Goal: Task Accomplishment & Management: Manage account settings

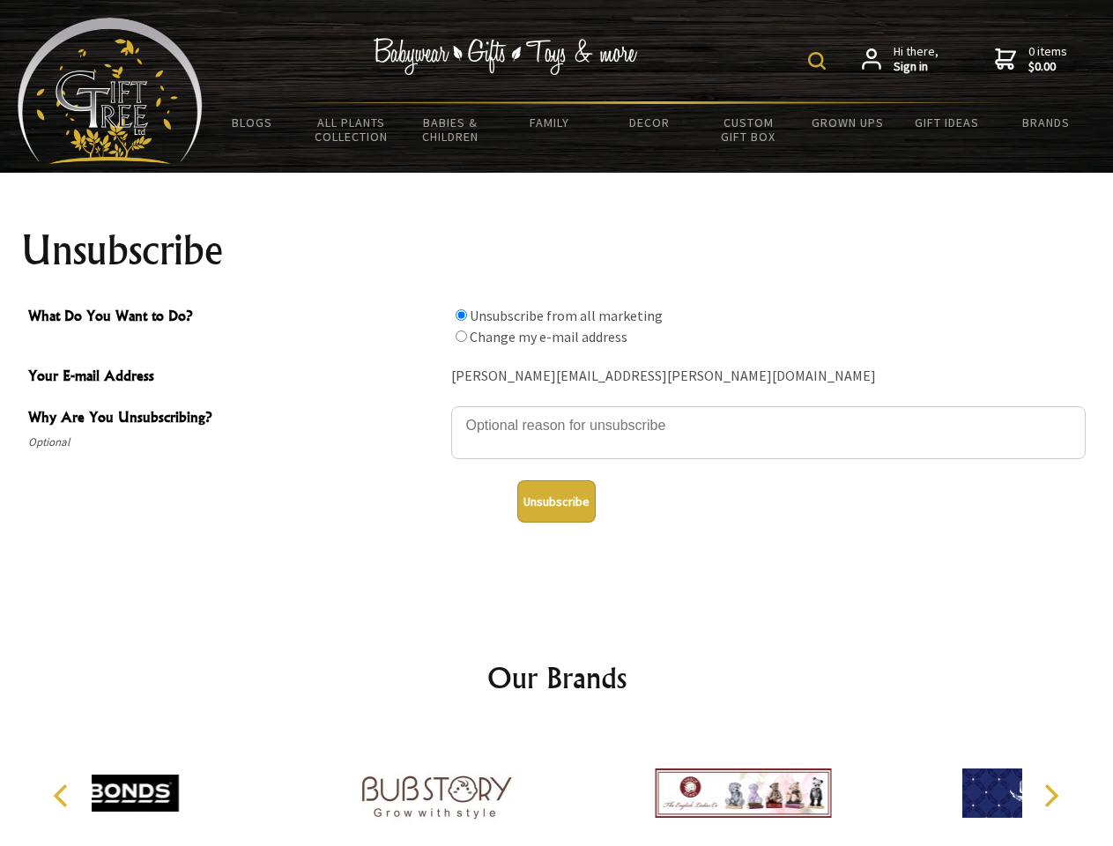
click at [819, 61] on img at bounding box center [817, 61] width 18 height 18
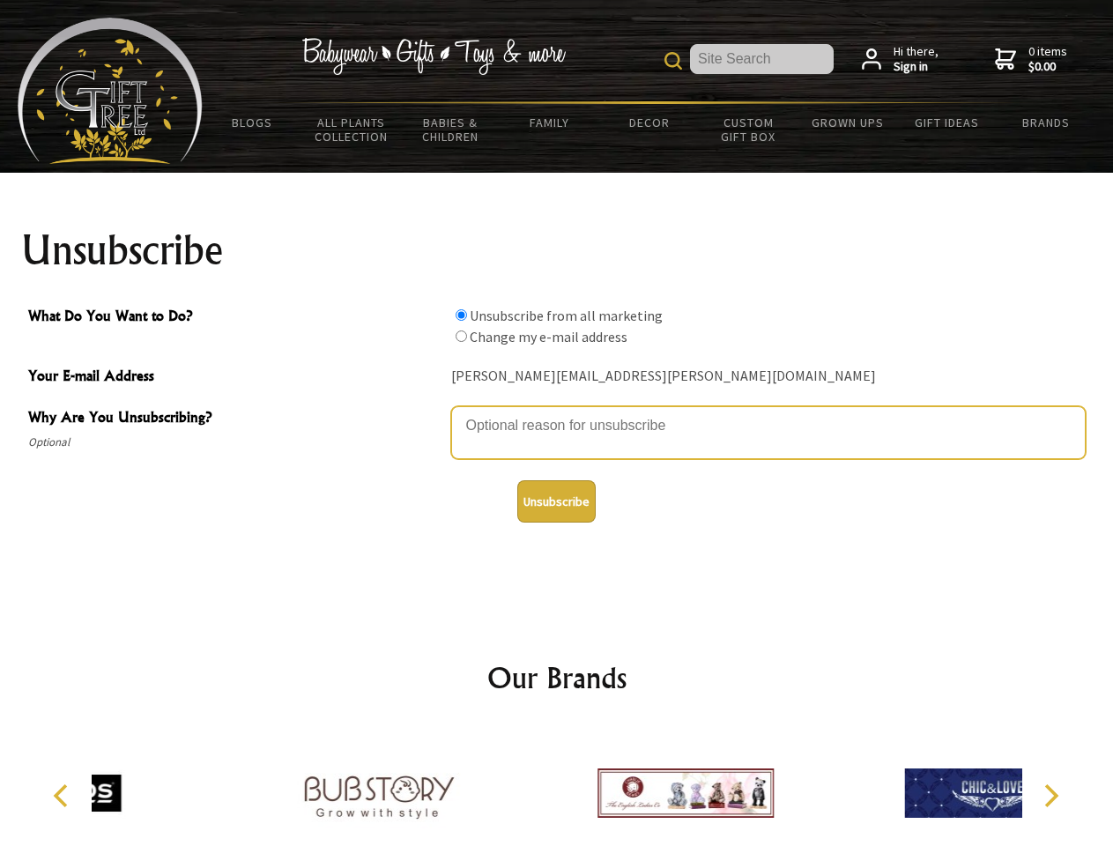
click at [557, 412] on textarea "Why Are You Unsubscribing?" at bounding box center [768, 432] width 634 height 53
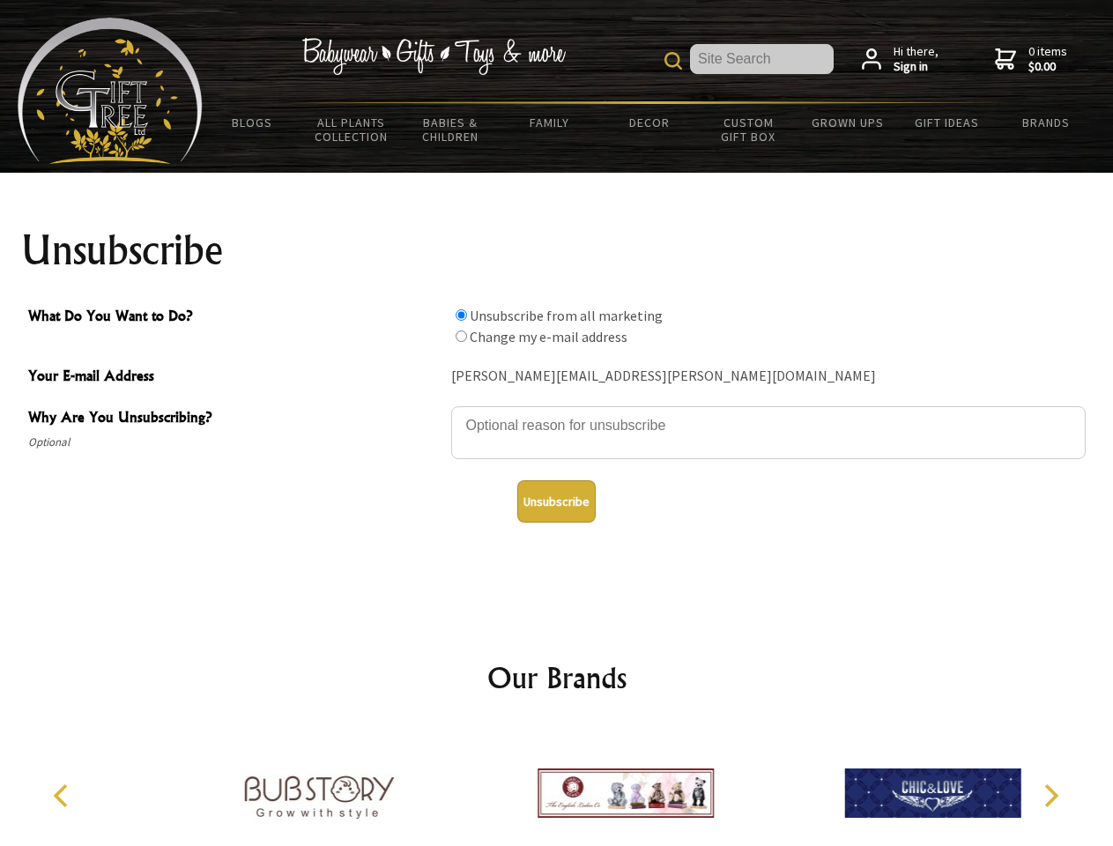
click at [461, 315] on input "What Do You Want to Do?" at bounding box center [461, 314] width 11 height 11
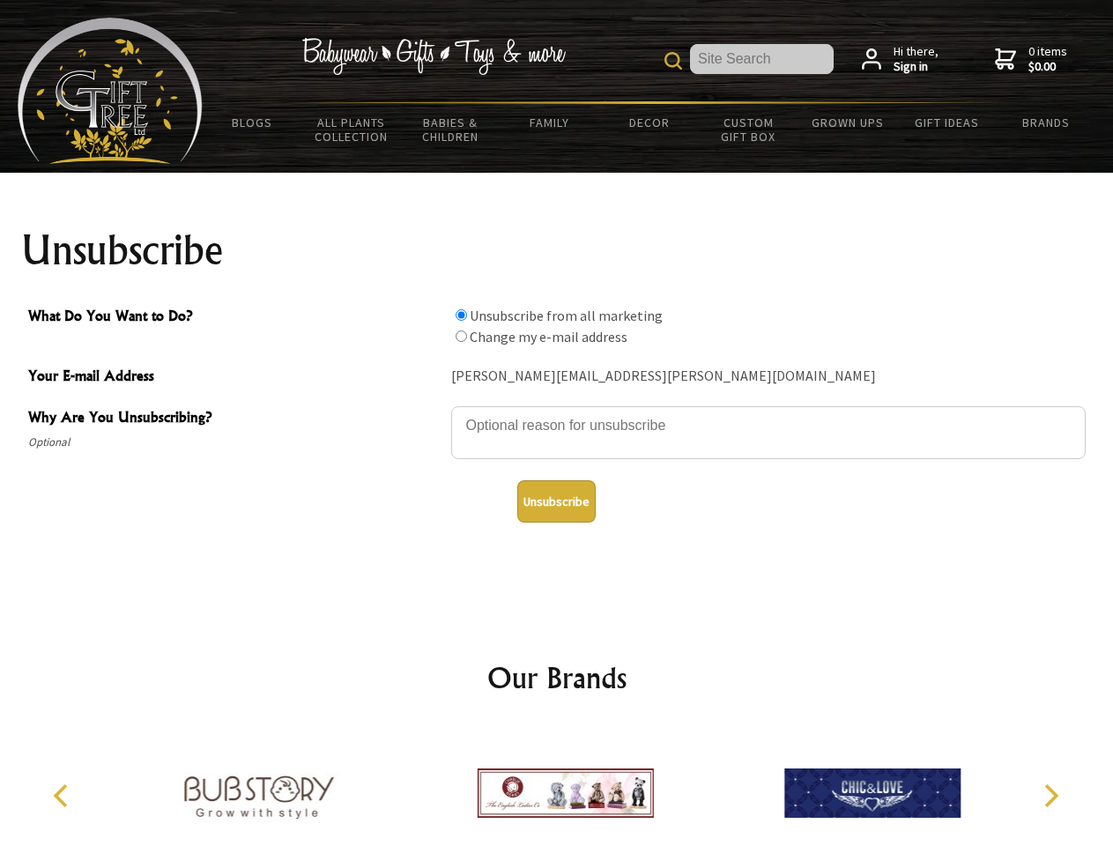
click at [461, 336] on input "What Do You Want to Do?" at bounding box center [461, 335] width 11 height 11
radio input "true"
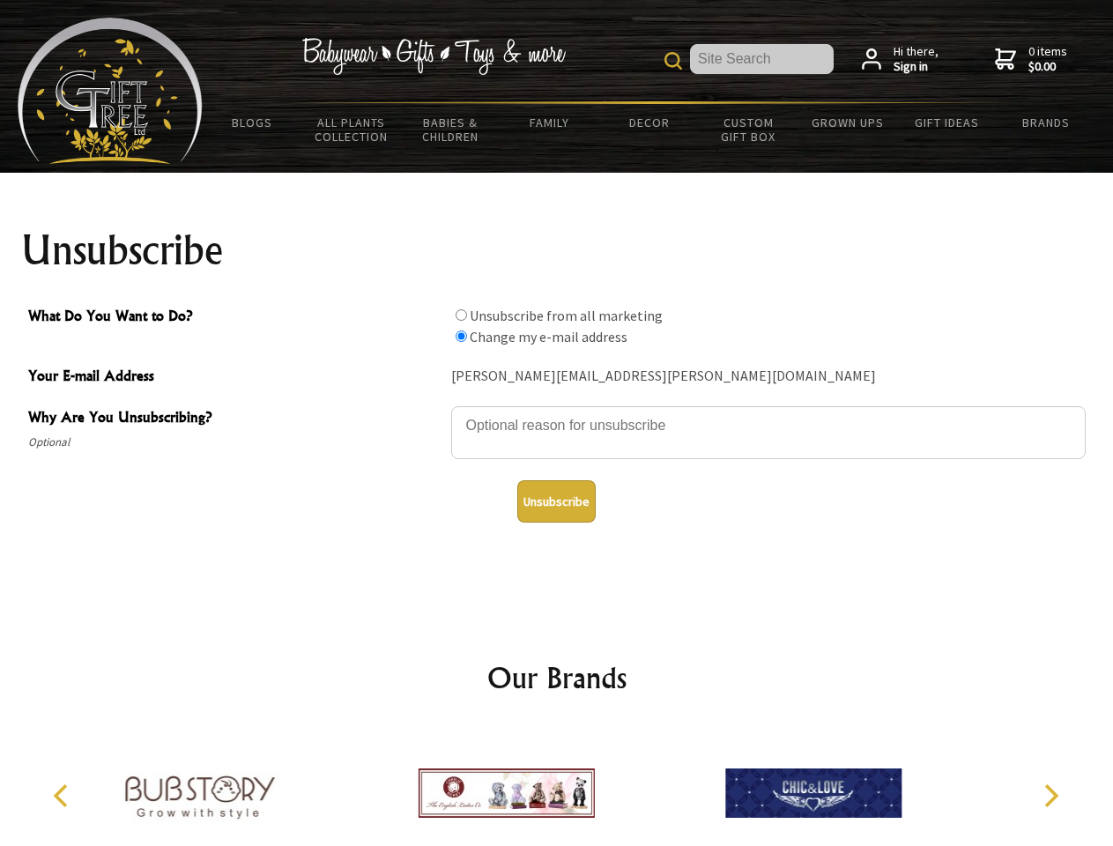
click at [556, 501] on button "Unsubscribe" at bounding box center [556, 501] width 78 height 42
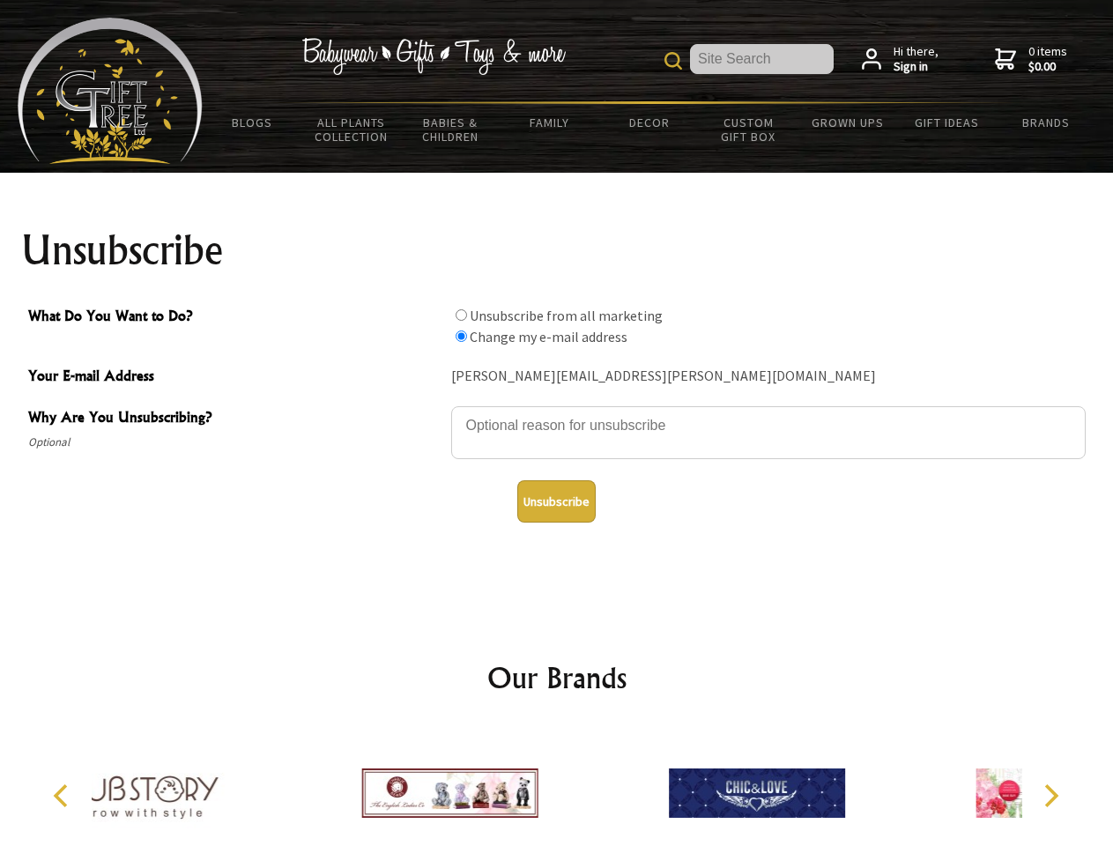
click at [557, 786] on div at bounding box center [449, 795] width 307 height 137
click at [63, 796] on icon "Previous" at bounding box center [62, 795] width 23 height 23
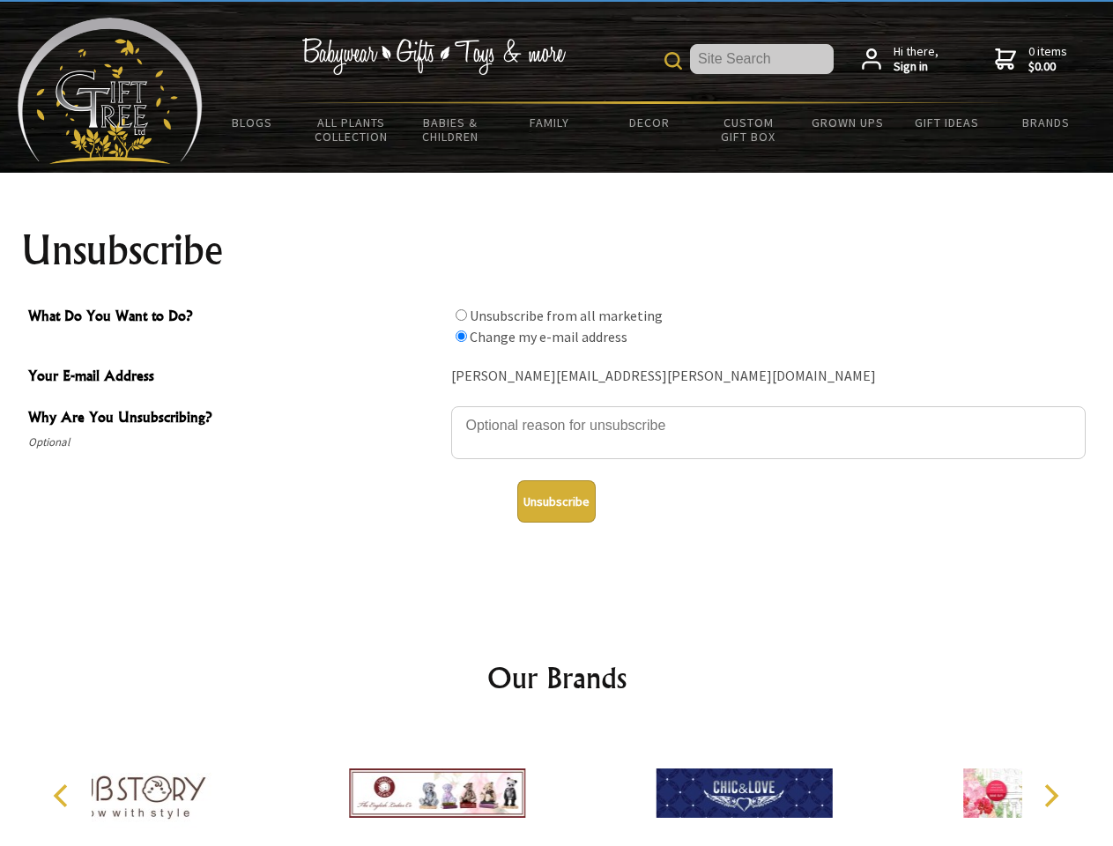
click at [1050, 796] on icon "Next" at bounding box center [1049, 795] width 23 height 23
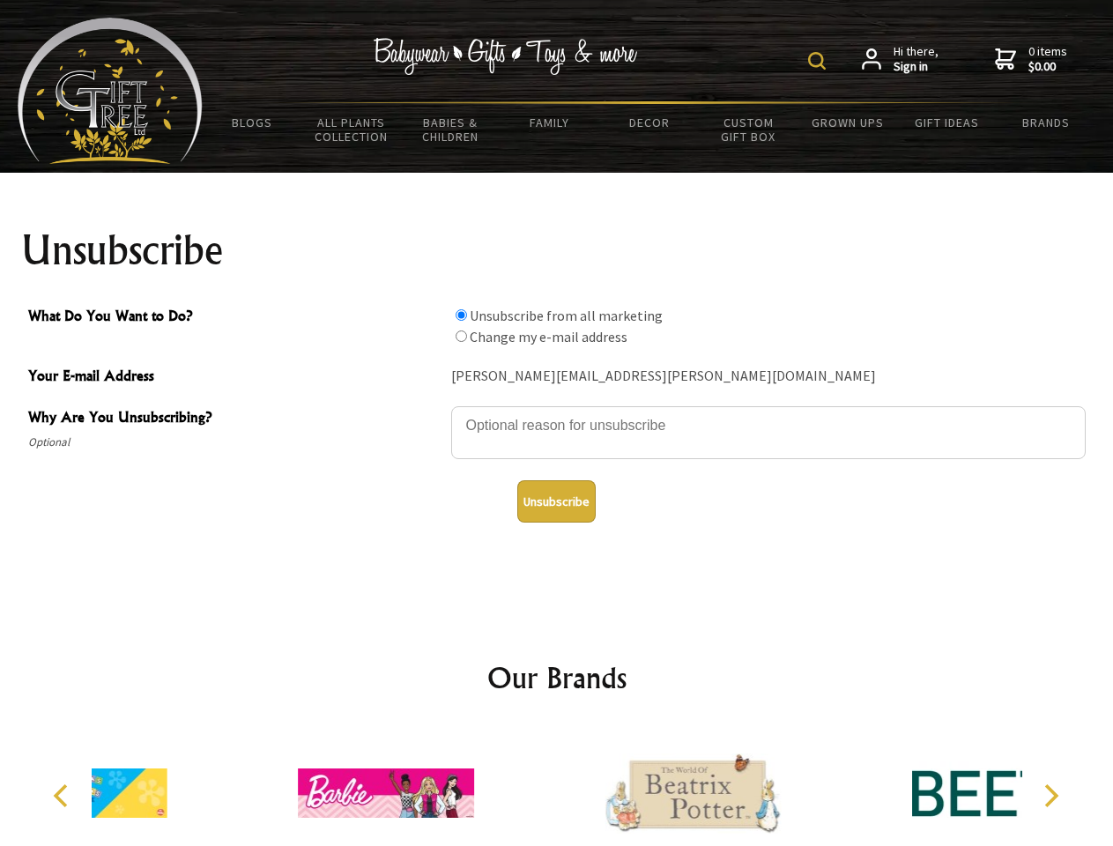
click at [819, 61] on img at bounding box center [817, 61] width 18 height 18
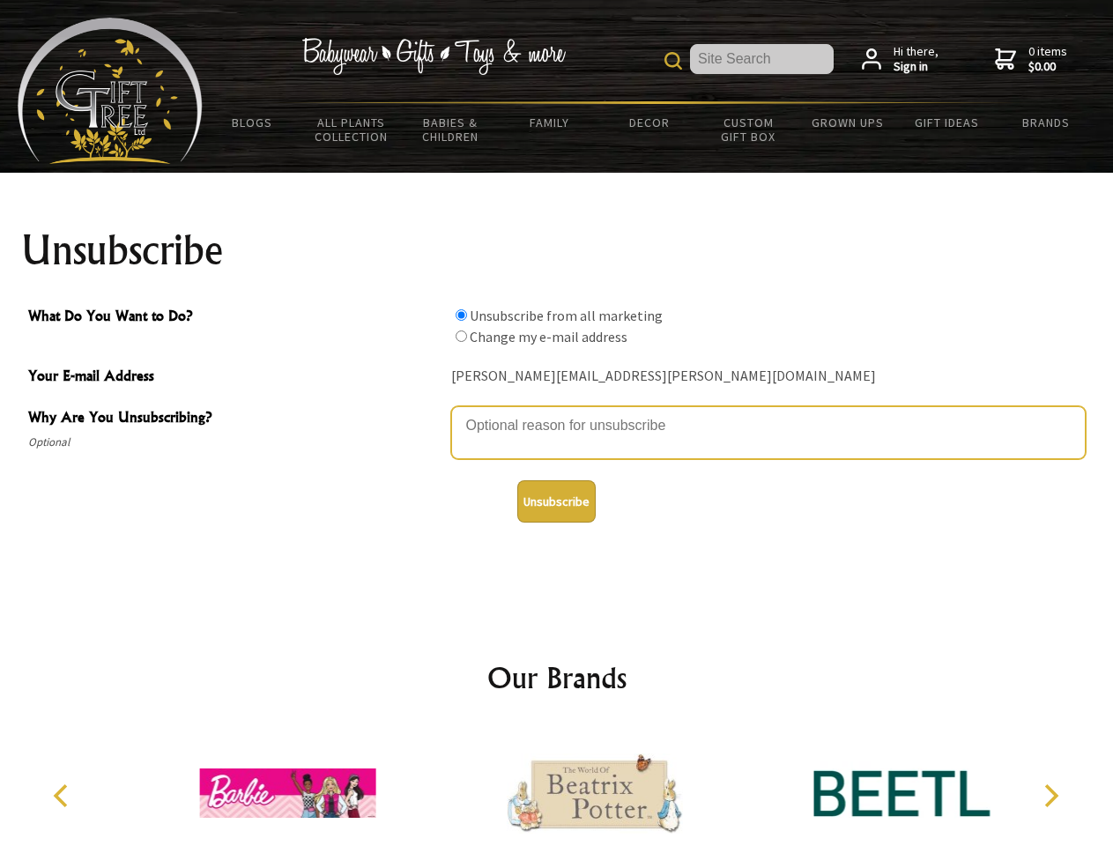
click at [557, 412] on textarea "Why Are You Unsubscribing?" at bounding box center [768, 432] width 634 height 53
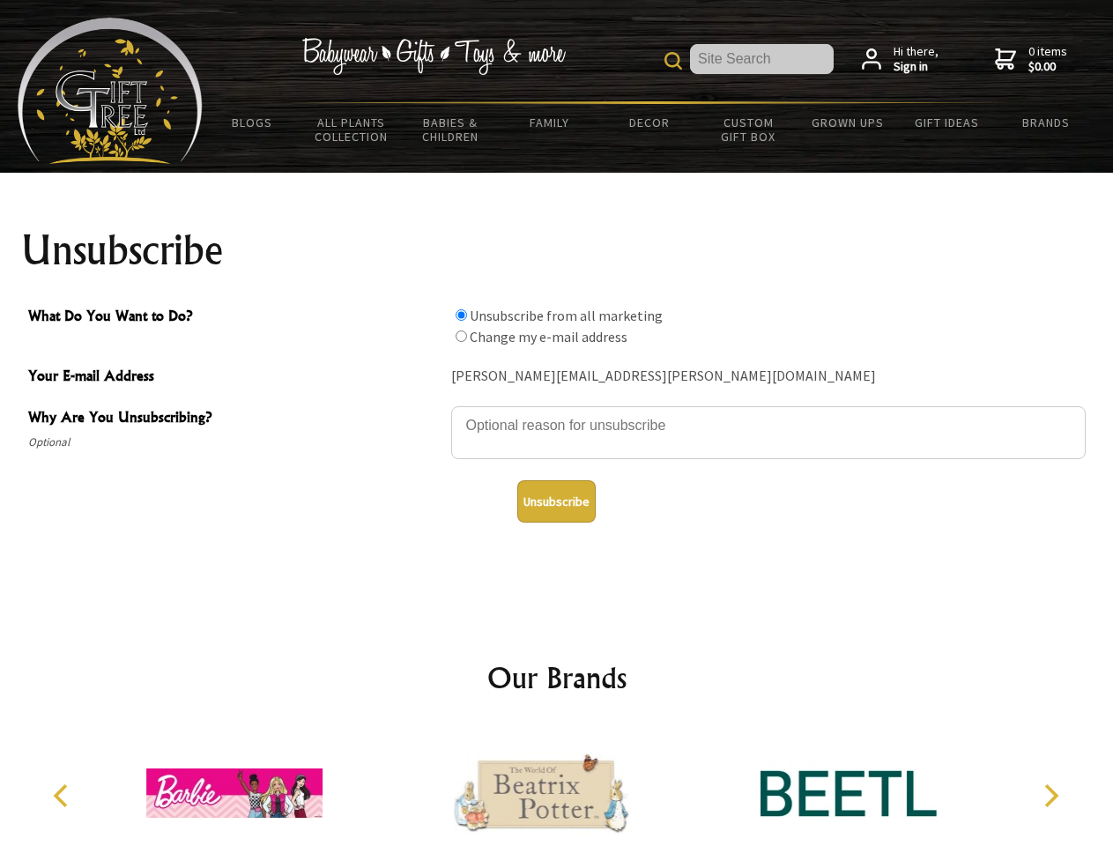
click at [461, 315] on input "What Do You Want to Do?" at bounding box center [461, 314] width 11 height 11
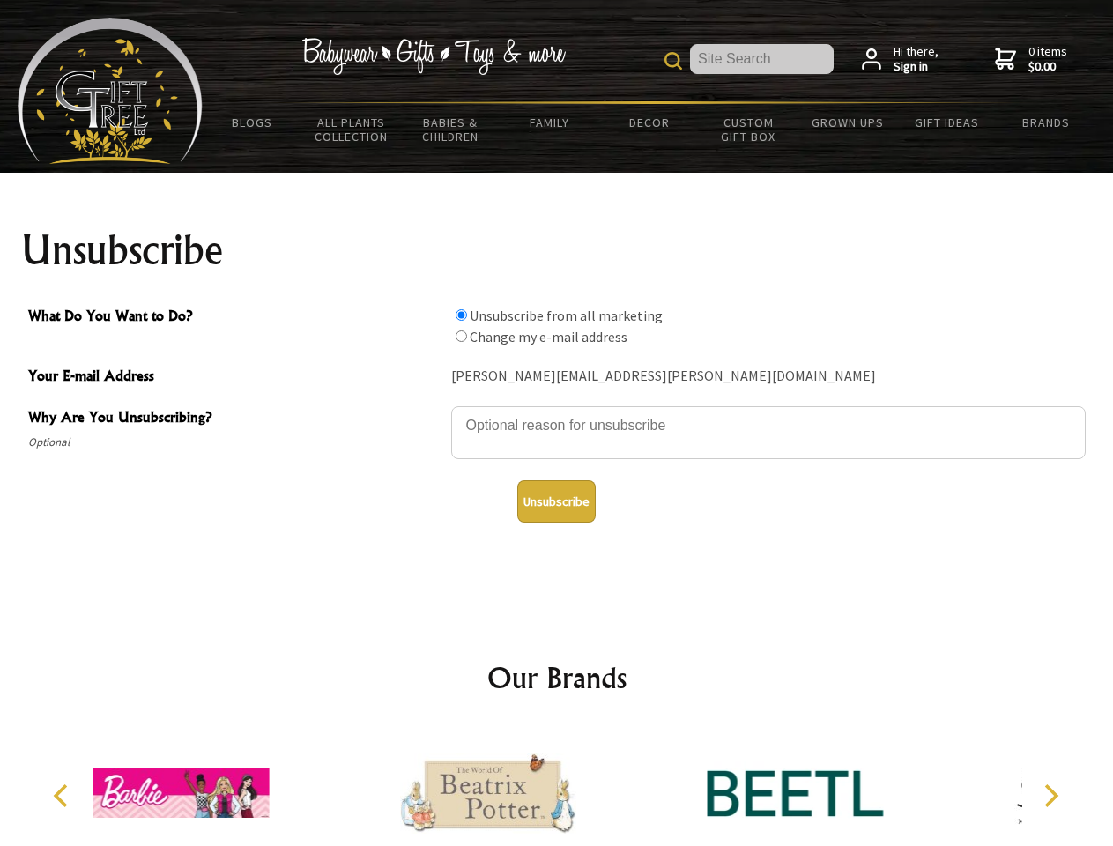
click at [461, 336] on input "What Do You Want to Do?" at bounding box center [461, 335] width 11 height 11
radio input "true"
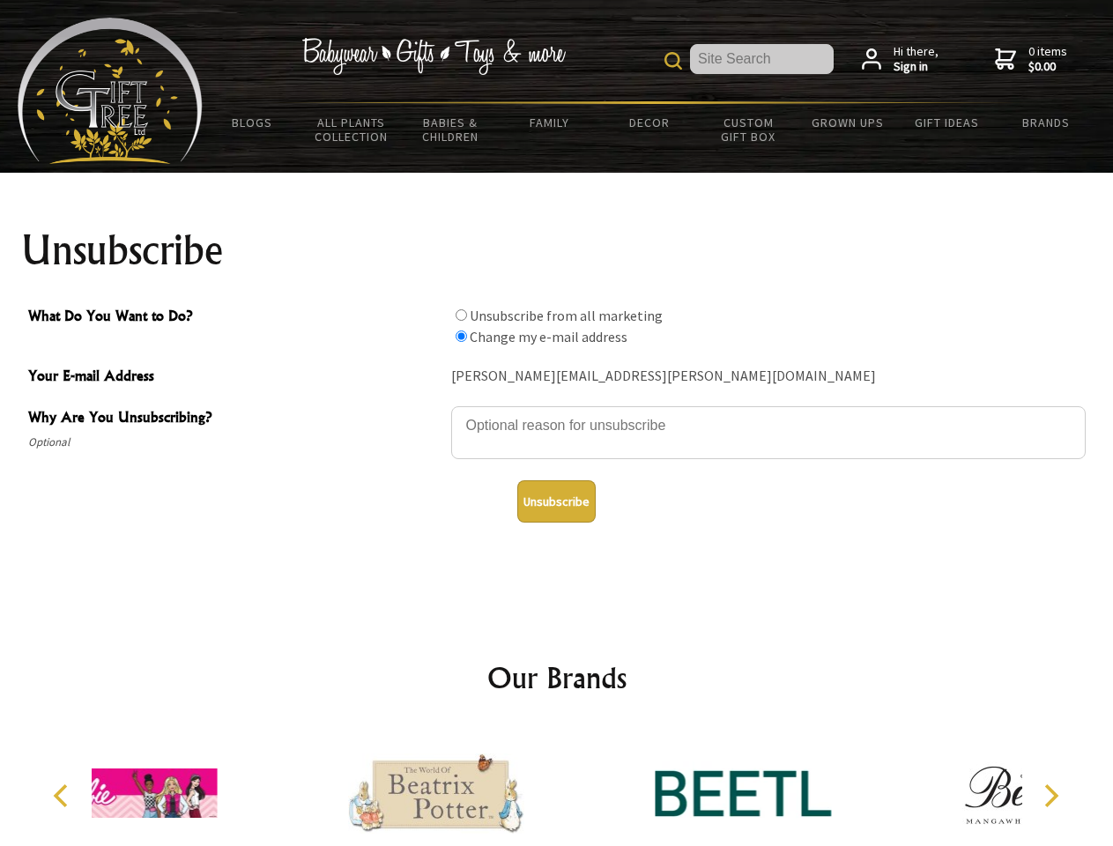
click at [556, 501] on button "Unsubscribe" at bounding box center [556, 501] width 78 height 42
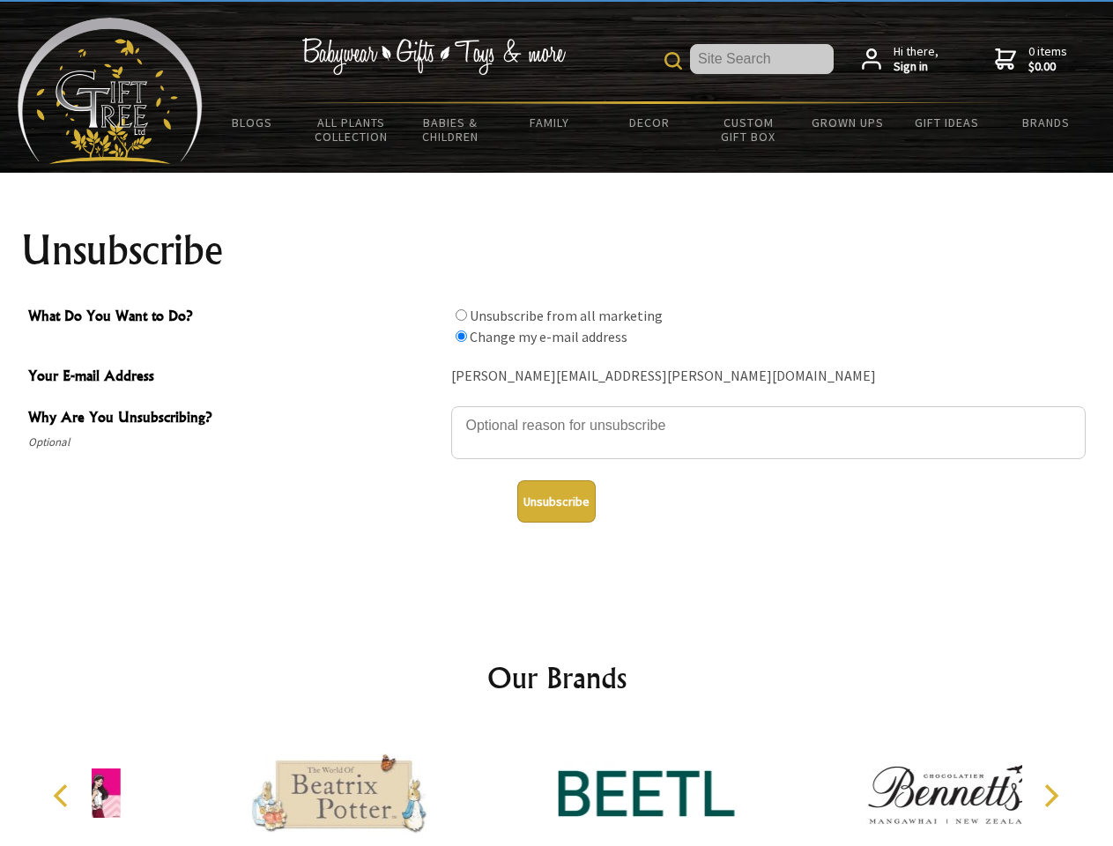
click at [557, 786] on div at bounding box center [646, 795] width 307 height 137
click at [63, 796] on icon "Previous" at bounding box center [62, 795] width 23 height 23
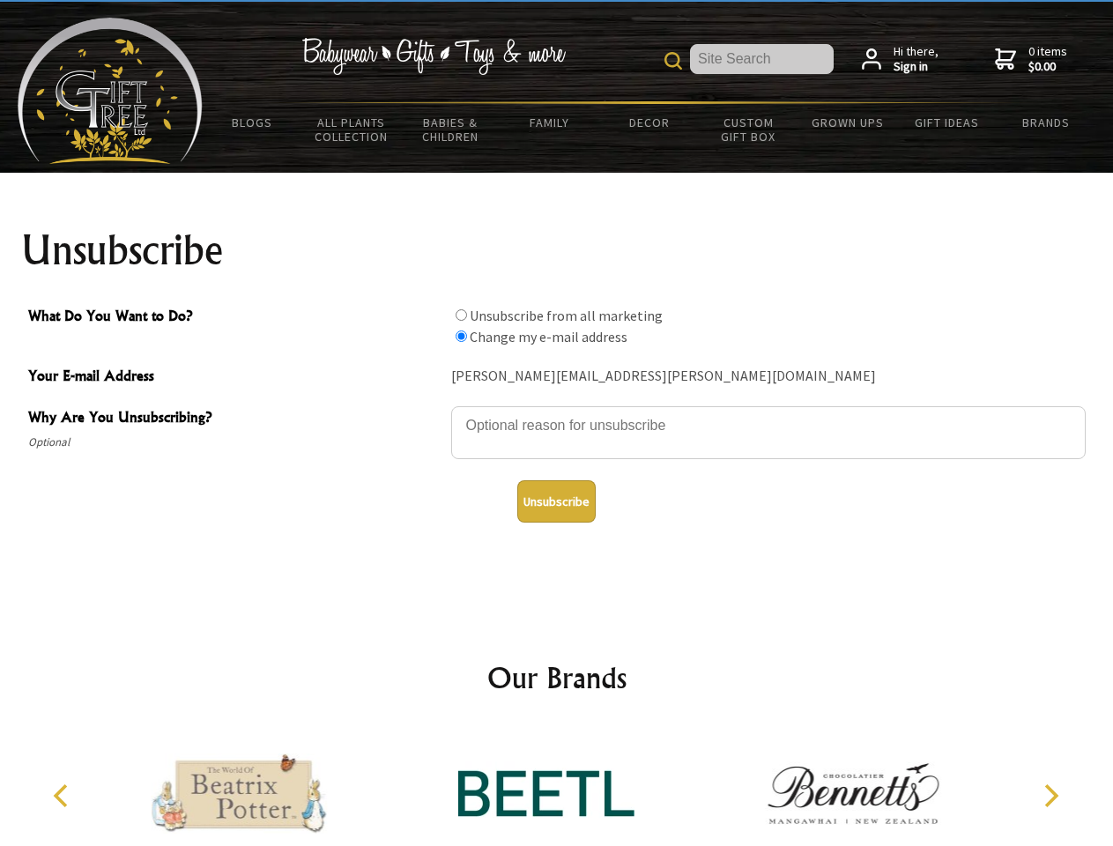
click at [1050, 796] on icon "Next" at bounding box center [1049, 795] width 23 height 23
